Goal: Information Seeking & Learning: Learn about a topic

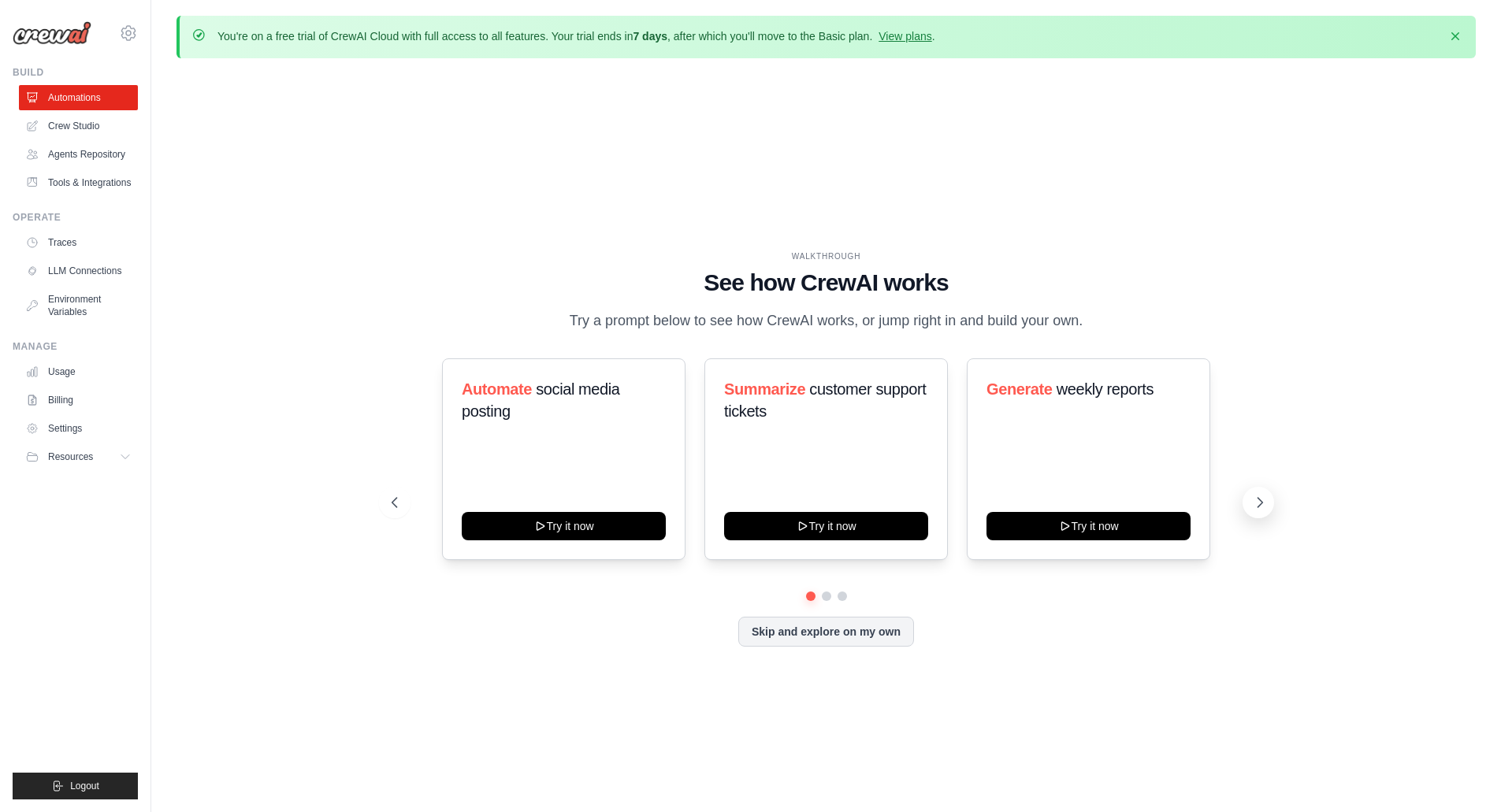
click at [1272, 505] on button at bounding box center [1258, 502] width 31 height 31
click at [1269, 505] on button at bounding box center [1258, 502] width 31 height 31
click at [901, 41] on link "View plans" at bounding box center [905, 36] width 53 height 13
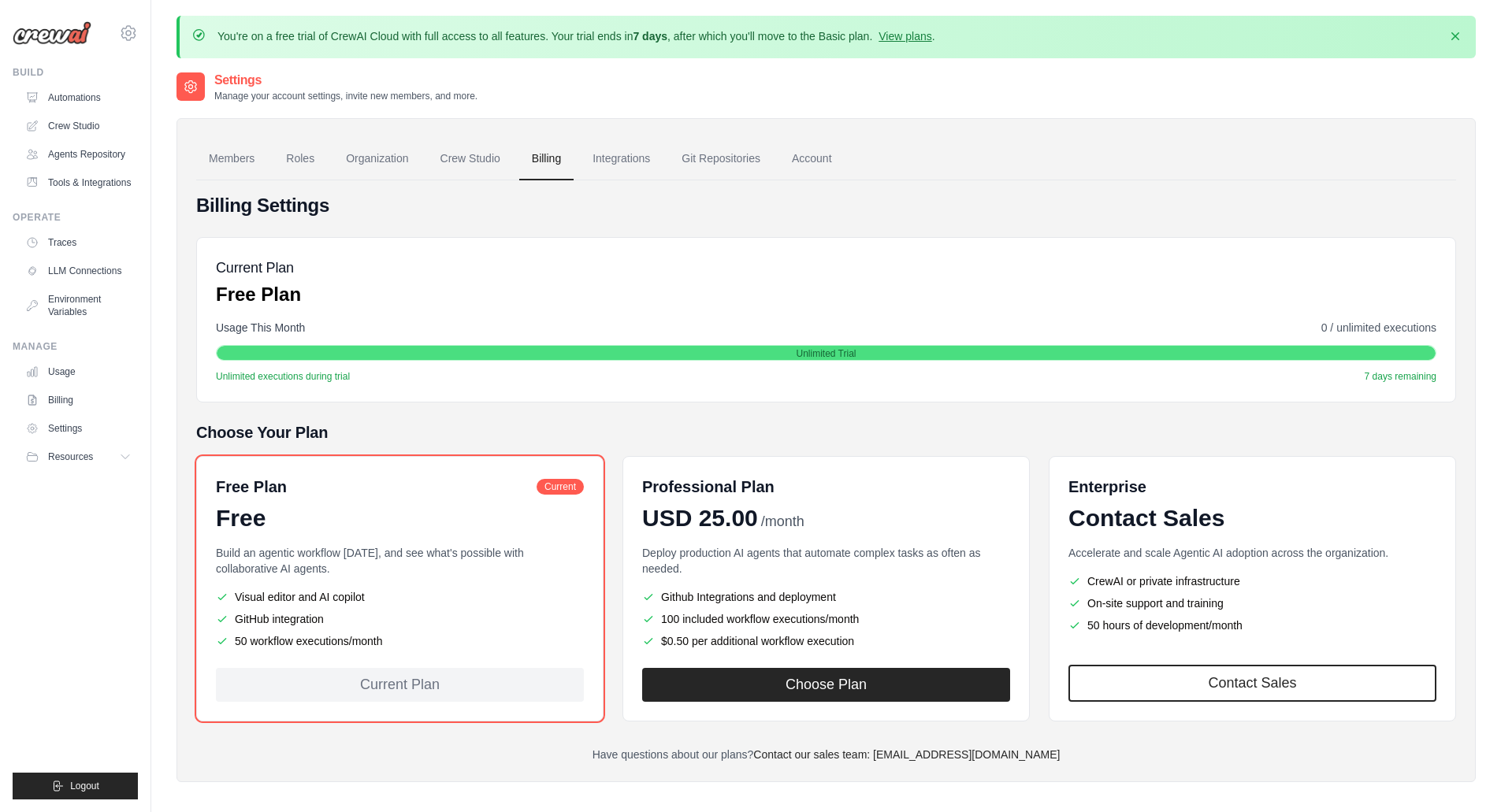
scroll to position [1, 0]
click at [77, 454] on span "Resources" at bounding box center [72, 457] width 45 height 13
click at [109, 485] on span "Documentation" at bounding box center [88, 484] width 64 height 13
